Goal: Complete application form

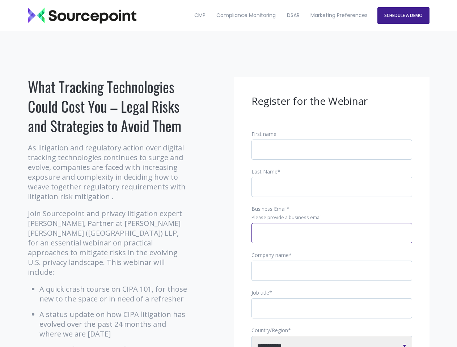
click at [331, 239] on input "Business Email *" at bounding box center [331, 233] width 160 height 20
